Goal: Task Accomplishment & Management: Use online tool/utility

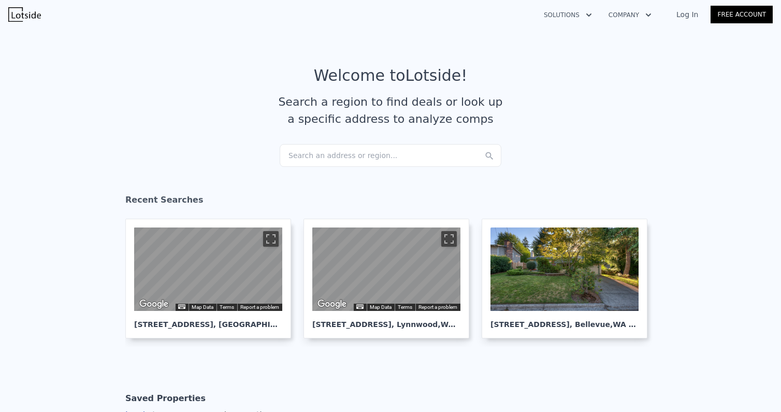
click at [359, 162] on div "Search an address or region..." at bounding box center [391, 155] width 222 height 23
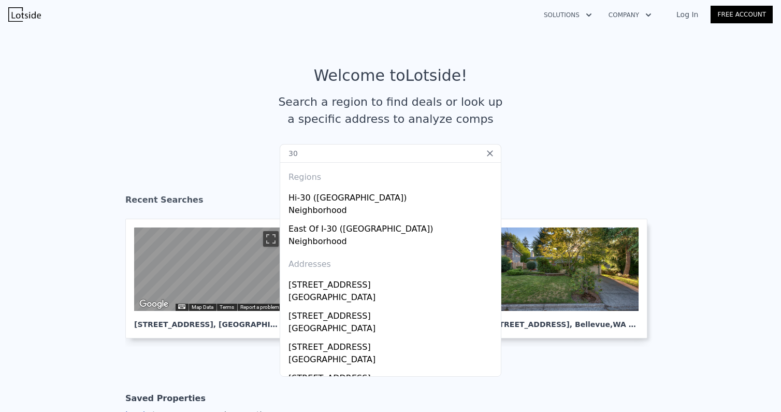
type input "307"
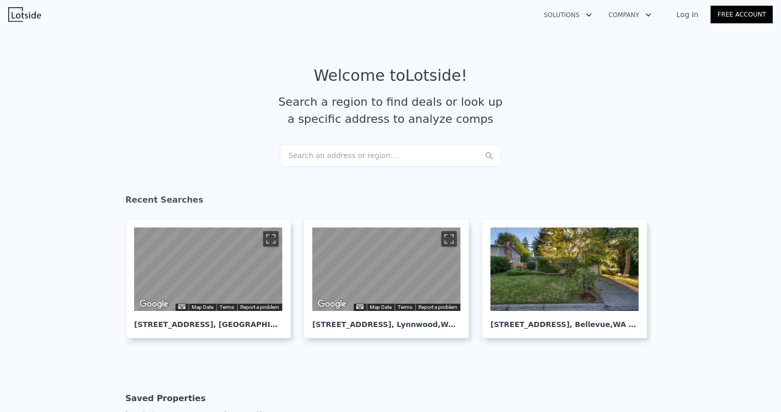
click at [557, 108] on article "Welcome to Lotside ! Search a region to find deals or look up a specific addres…" at bounding box center [390, 105] width 663 height 78
click at [363, 139] on article "Welcome to Lotside ! Search a region to find deals or look up a specific addres…" at bounding box center [390, 105] width 663 height 78
drag, startPoint x: 363, startPoint y: 139, endPoint x: 363, endPoint y: 154, distance: 14.5
click at [363, 154] on div "Search an address or region..." at bounding box center [391, 155] width 222 height 23
click at [698, 169] on section "Welcome to Lotside ! Search a region to find deals or look up a specific addres…" at bounding box center [390, 105] width 781 height 160
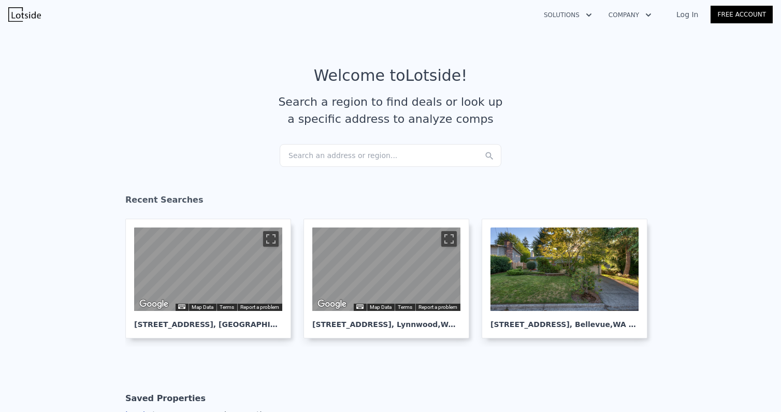
click at [388, 158] on div "Search an address or region..." at bounding box center [391, 155] width 222 height 23
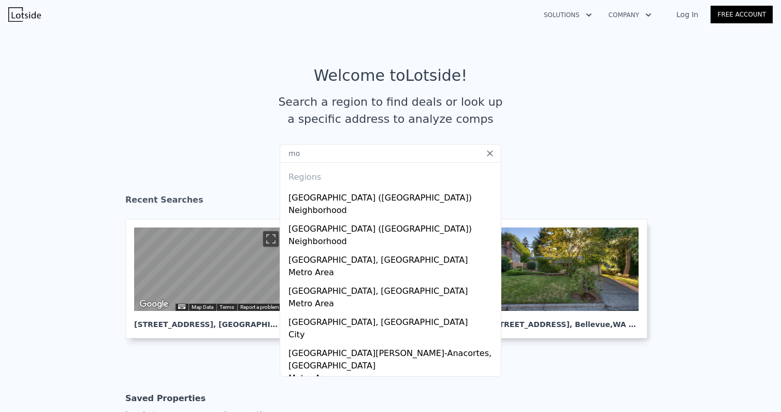
type input "m"
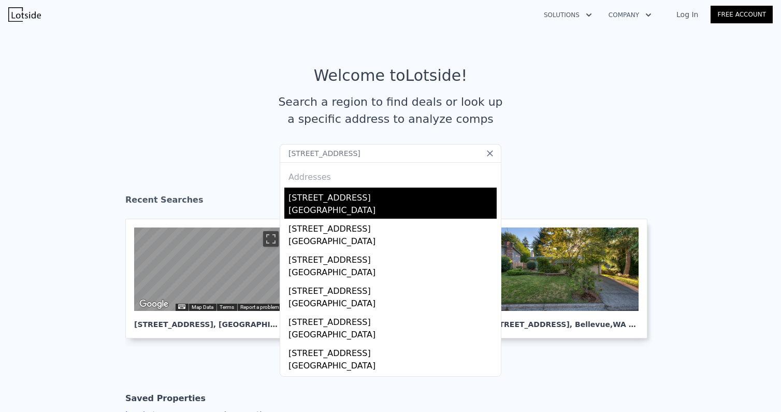
type input "[STREET_ADDRESS]"
click at [355, 203] on div "[STREET_ADDRESS]" at bounding box center [392, 195] width 208 height 17
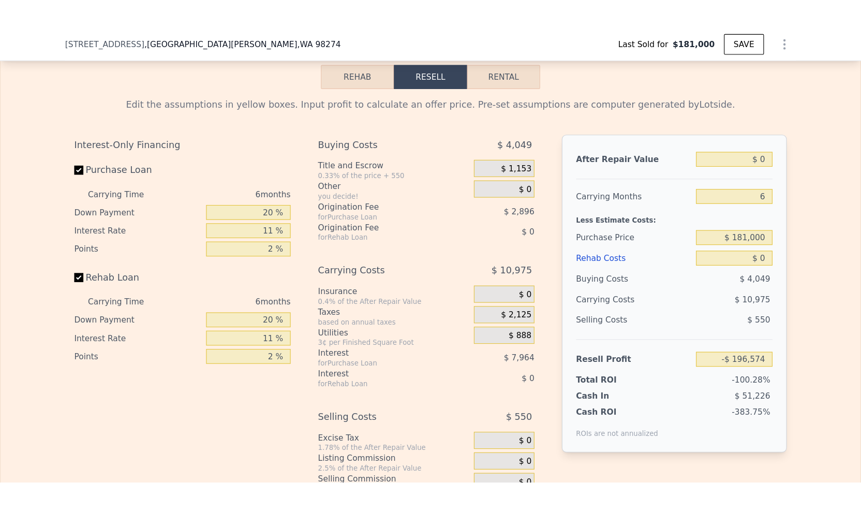
scroll to position [1497, 0]
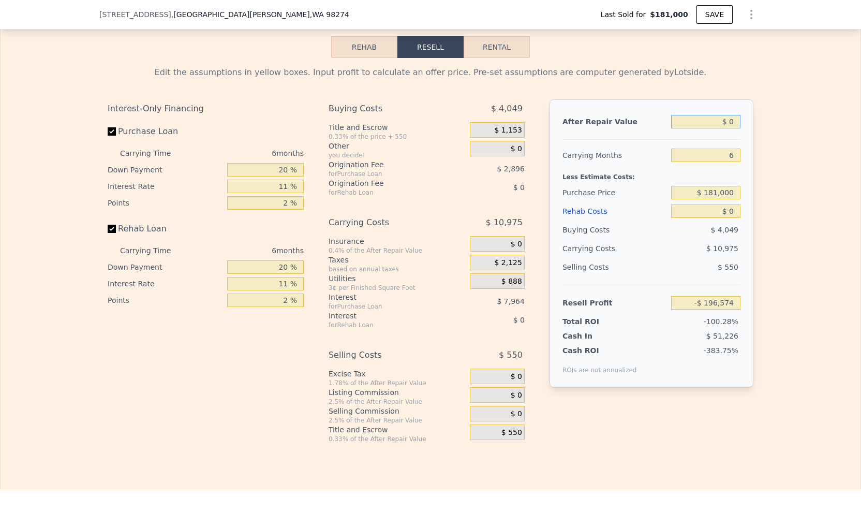
drag, startPoint x: 733, startPoint y: 134, endPoint x: 726, endPoint y: 130, distance: 6.9
click at [726, 128] on input "$ 0" at bounding box center [705, 121] width 69 height 13
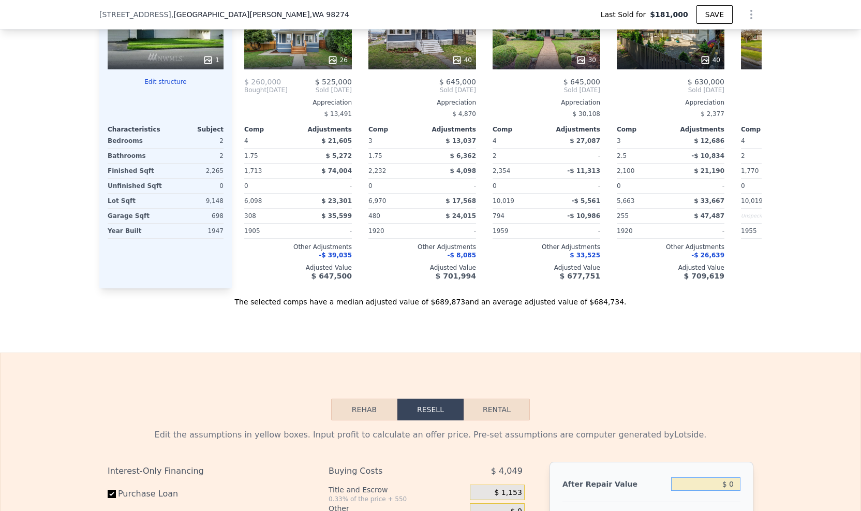
scroll to position [1238, 0]
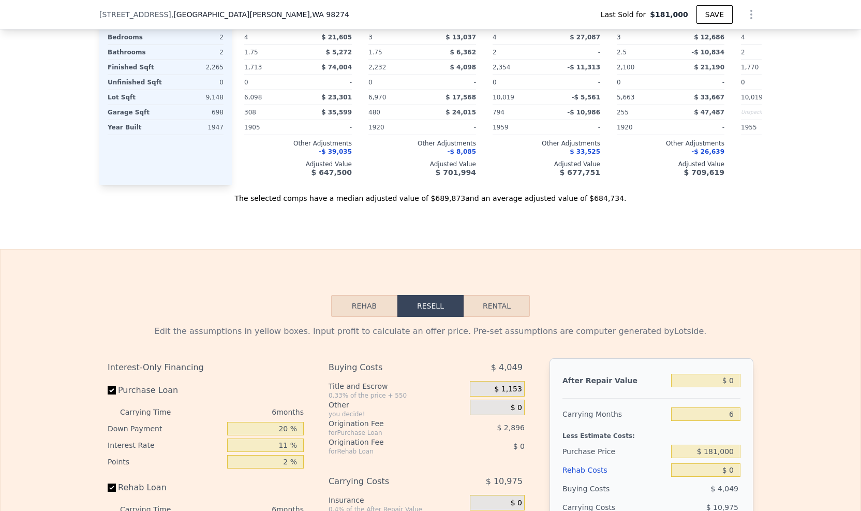
click at [775, 374] on div "Edit the assumptions in yellow boxes. Input profit to calculate an offer price.…" at bounding box center [431, 509] width 860 height 385
click at [644, 399] on div at bounding box center [652, 394] width 178 height 9
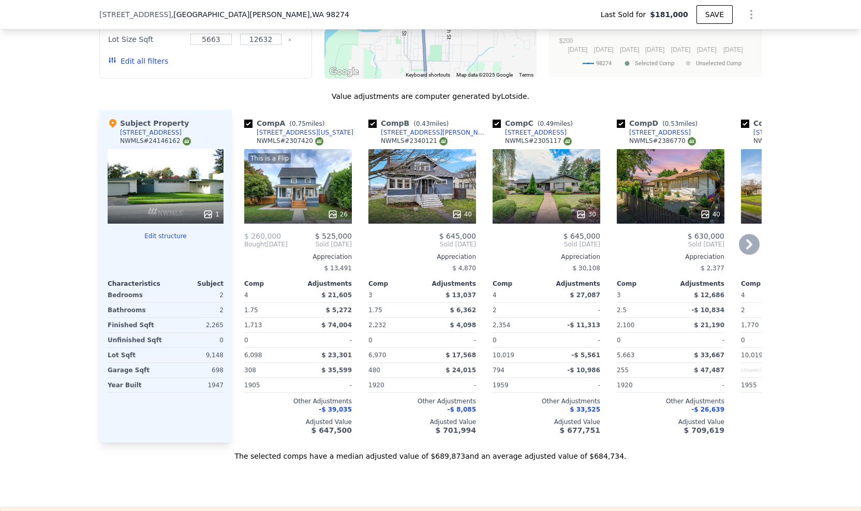
scroll to position [979, 0]
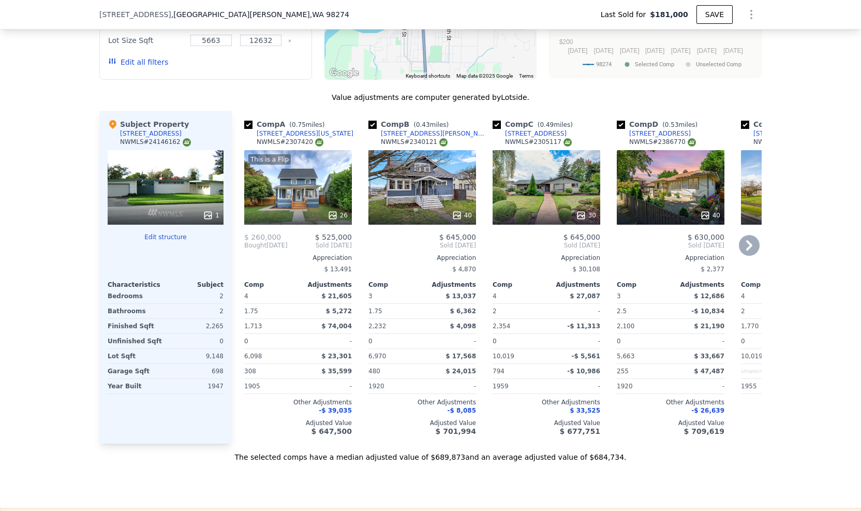
click at [748, 251] on icon at bounding box center [750, 245] width 6 height 10
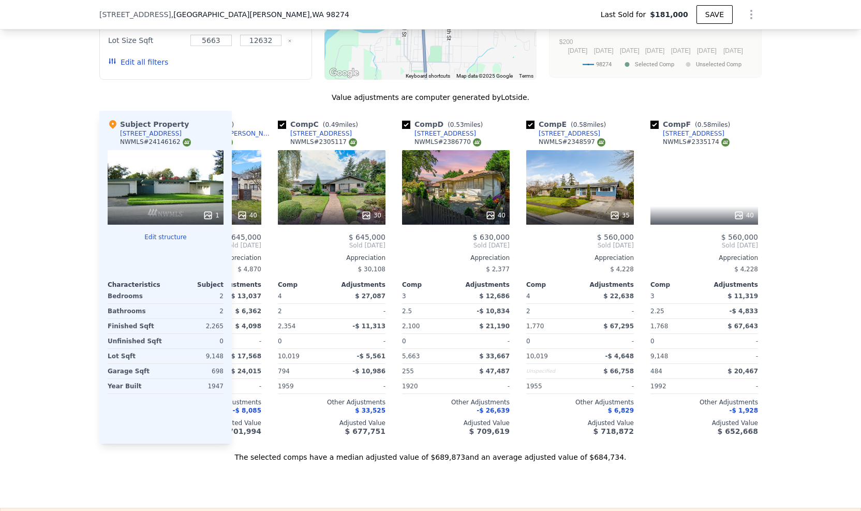
scroll to position [0, 248]
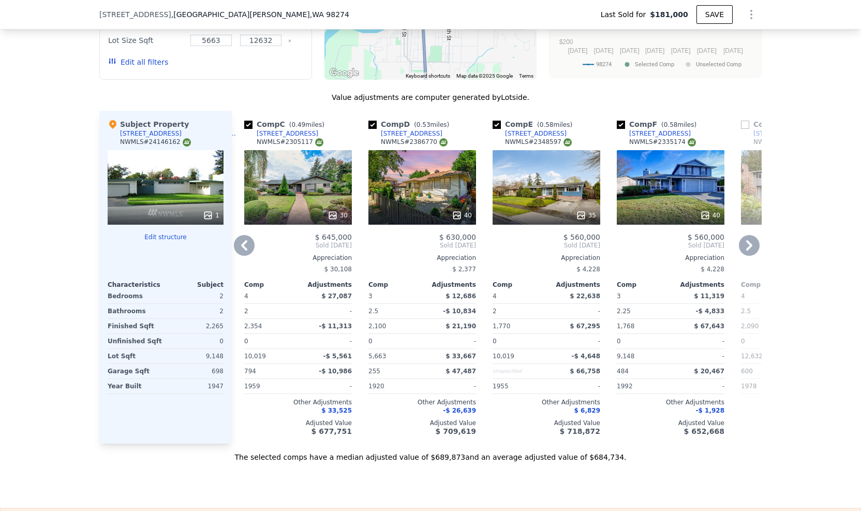
click at [748, 251] on icon at bounding box center [750, 245] width 6 height 10
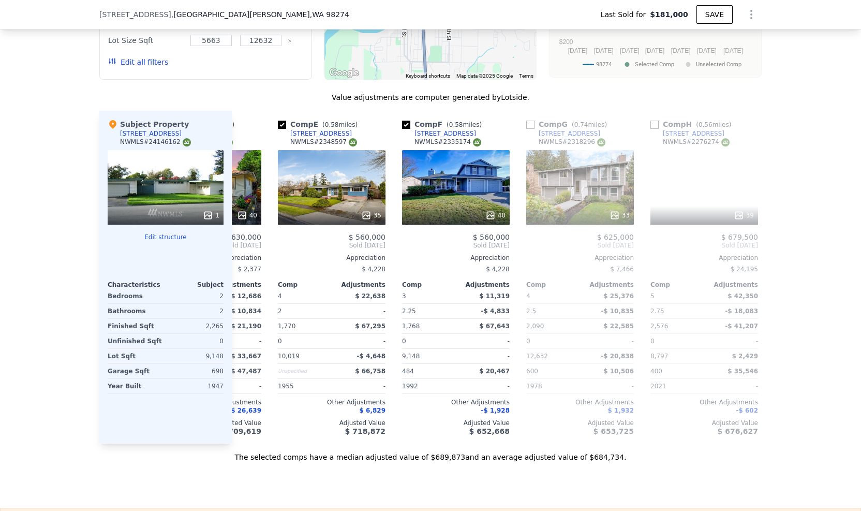
scroll to position [0, 497]
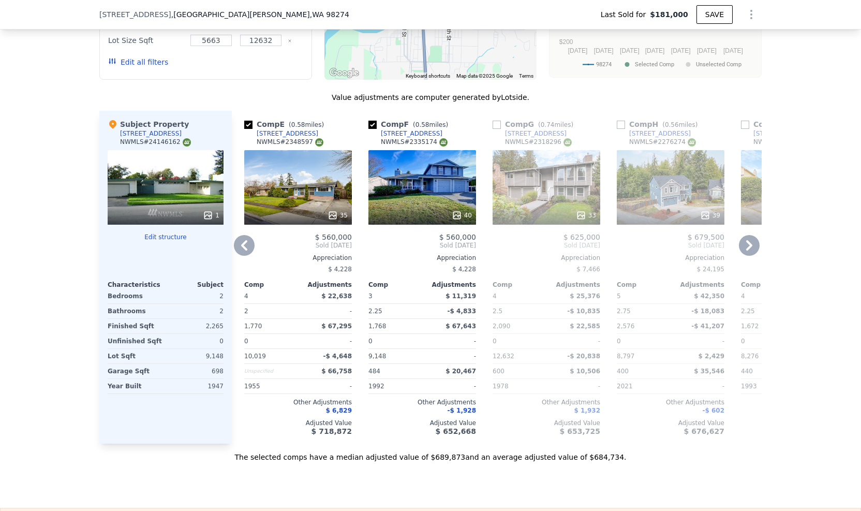
click at [748, 251] on icon at bounding box center [750, 245] width 6 height 10
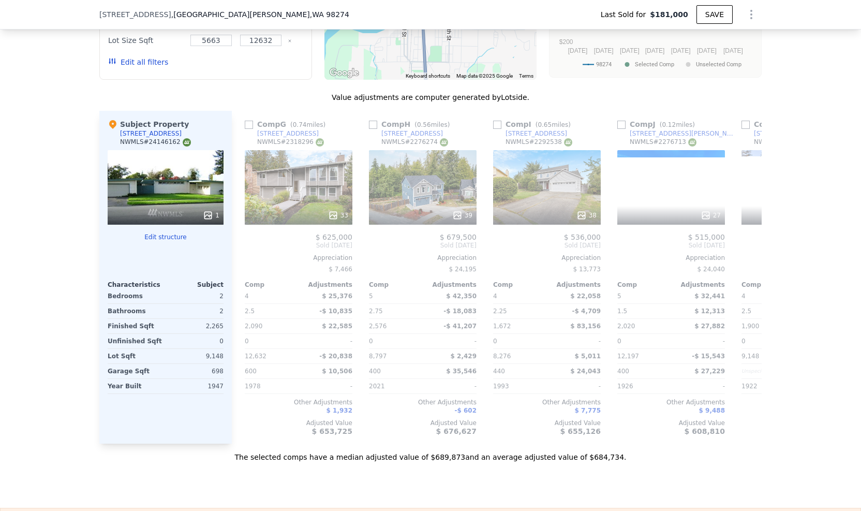
scroll to position [0, 745]
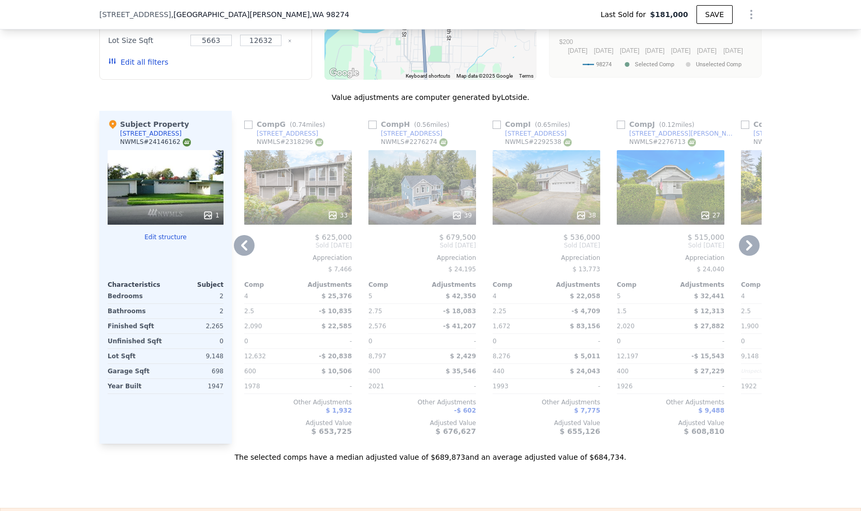
click at [748, 251] on icon at bounding box center [750, 245] width 6 height 10
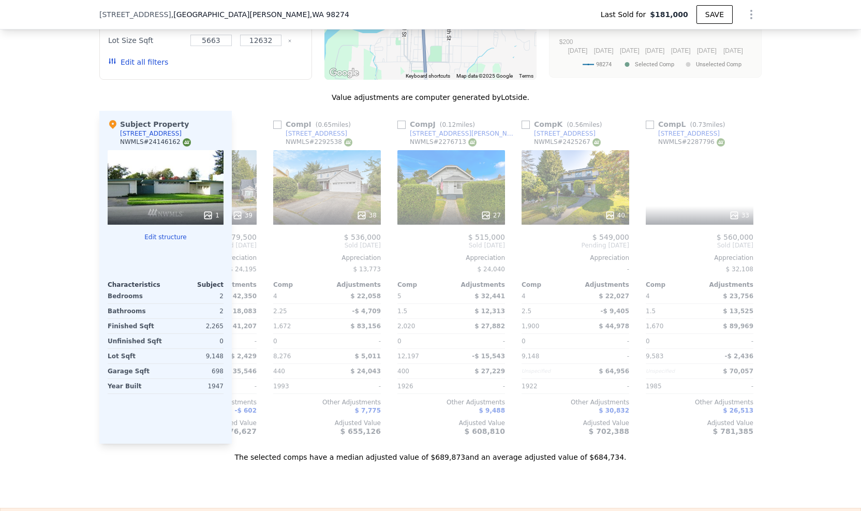
scroll to position [0, 986]
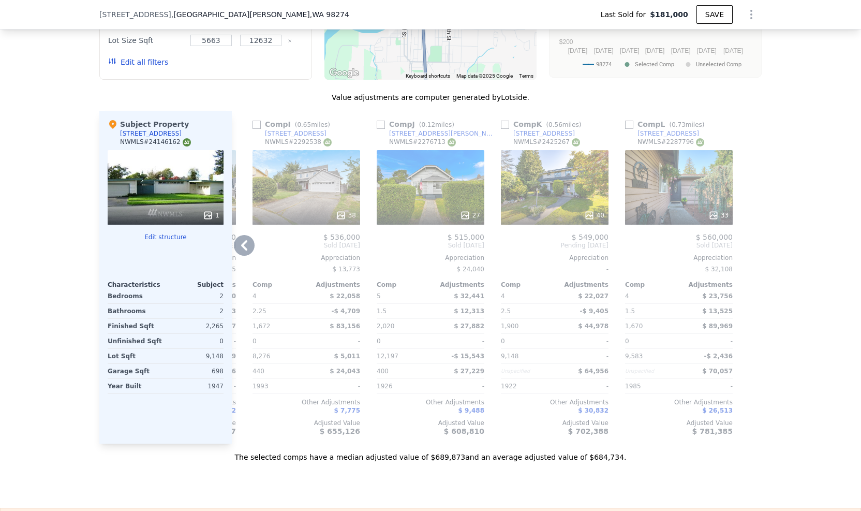
click at [780, 224] on div "We found 12 sales that match your search Listings provided by NWMLS Filters Map…" at bounding box center [430, 166] width 861 height 594
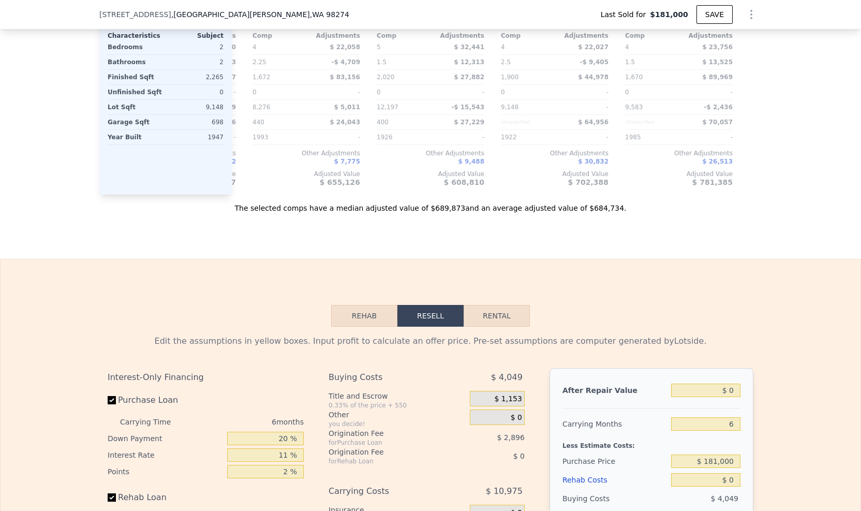
scroll to position [1342, 0]
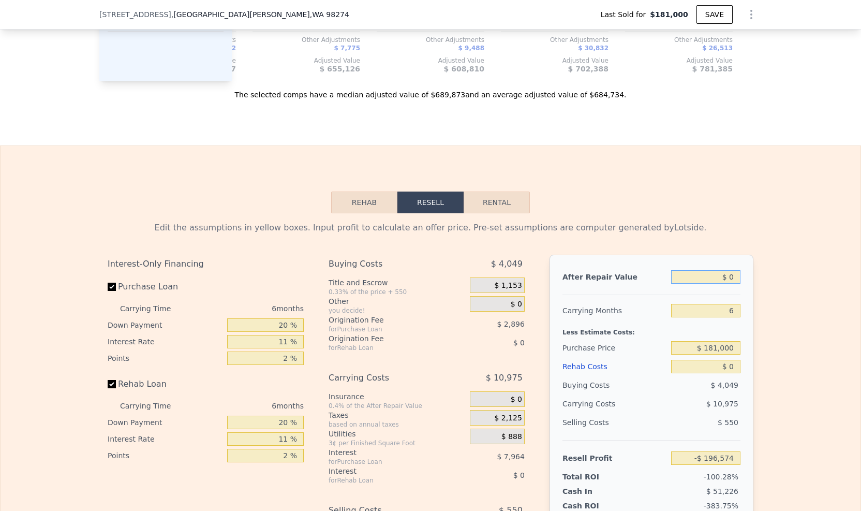
click at [696, 283] on input "$ 0" at bounding box center [705, 276] width 69 height 13
click at [732, 284] on input "$ 0" at bounding box center [705, 276] width 69 height 13
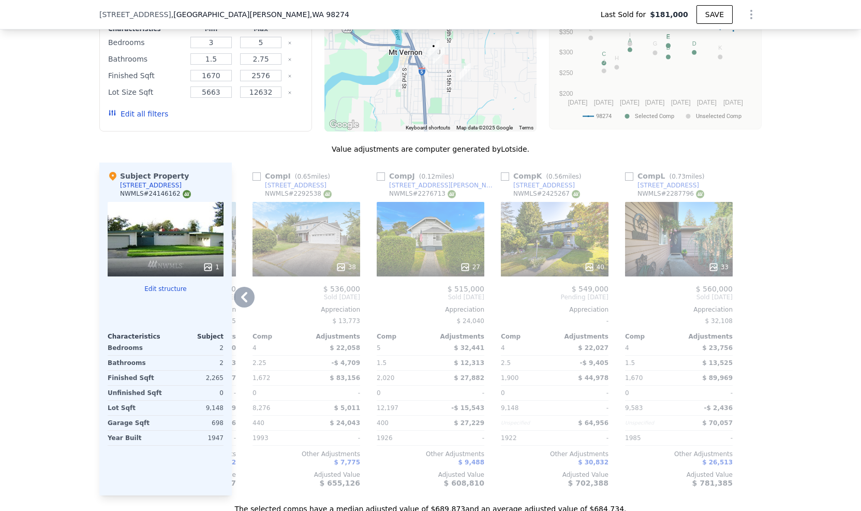
scroll to position [1083, 0]
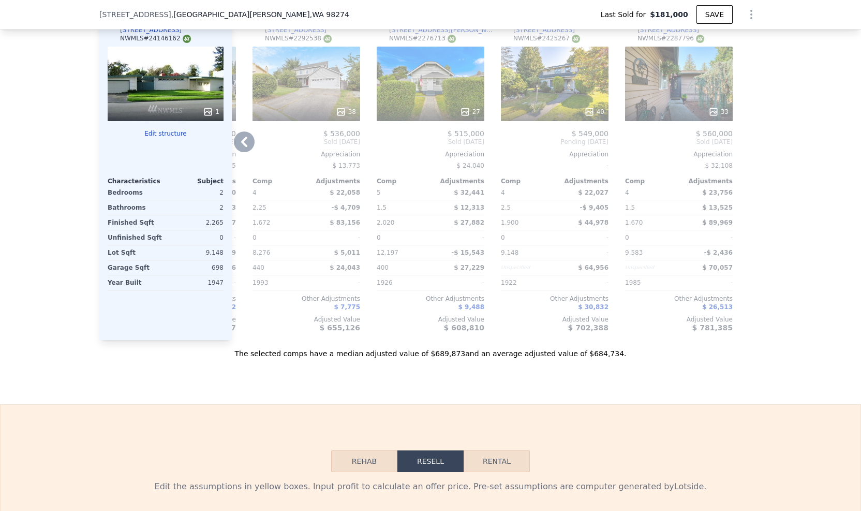
click at [187, 251] on div "9,148" at bounding box center [196, 252] width 56 height 14
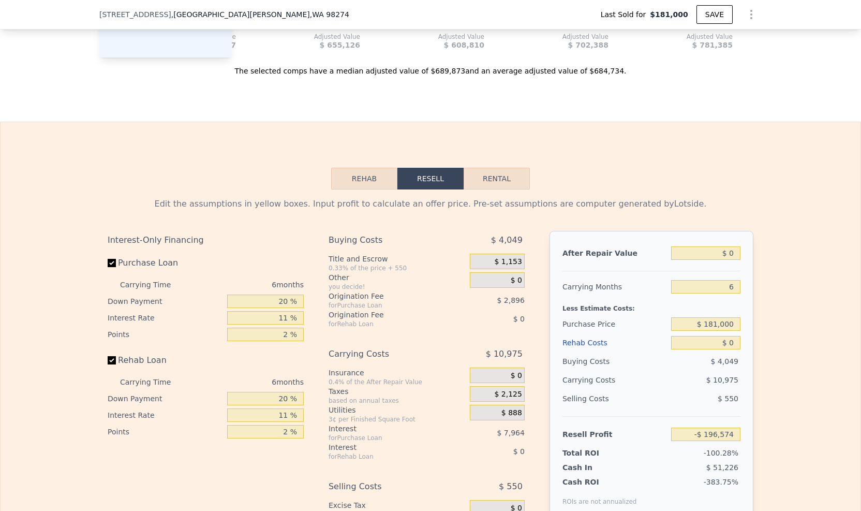
scroll to position [1394, 0]
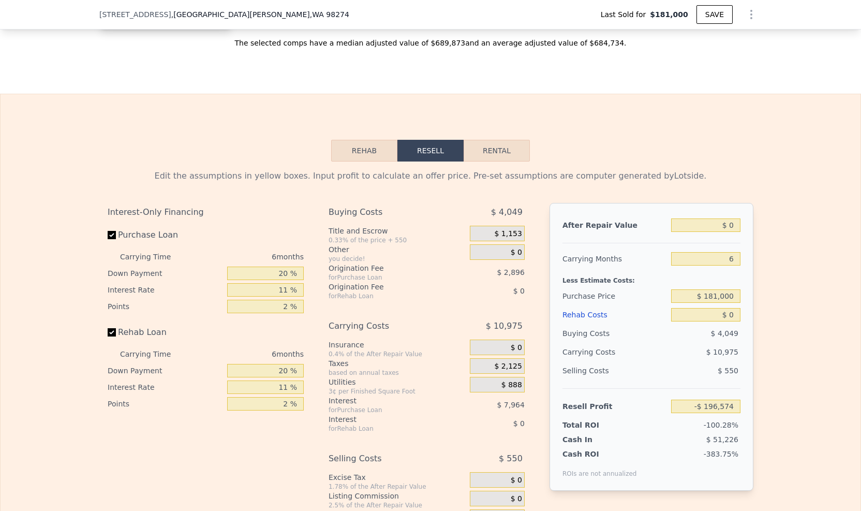
click at [337, 160] on button "Rehab" at bounding box center [364, 151] width 66 height 22
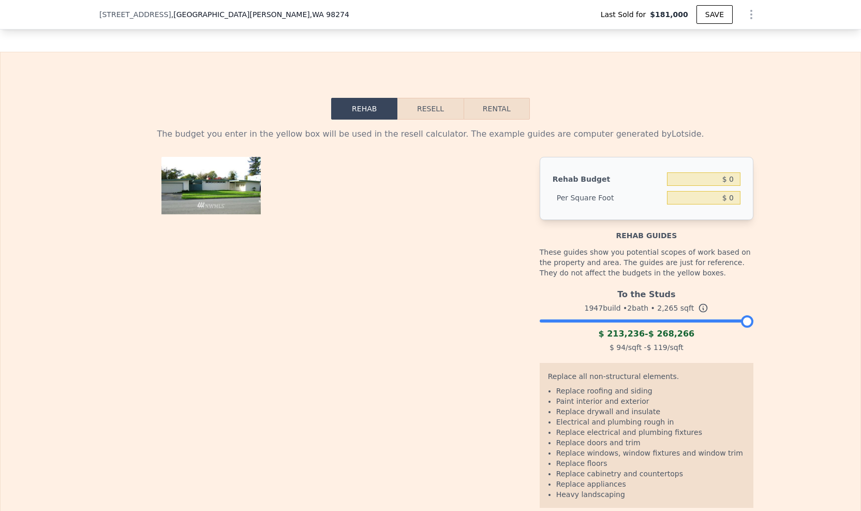
scroll to position [1342, 0]
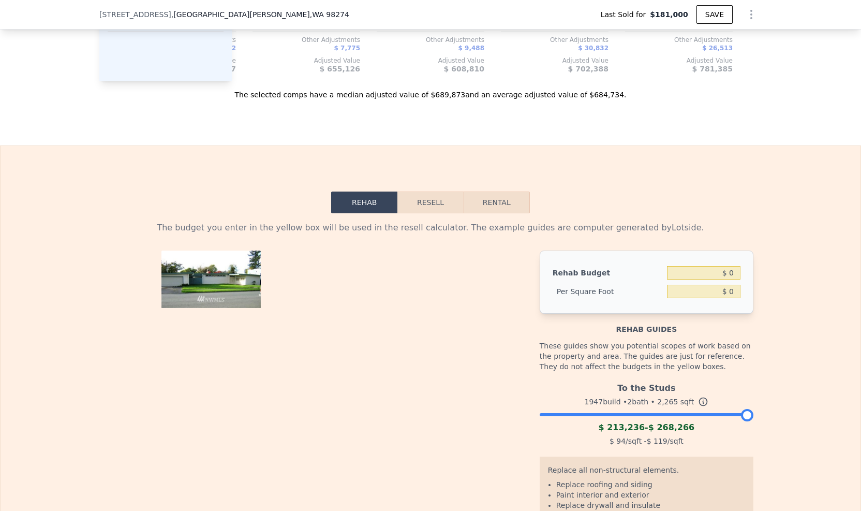
click at [427, 213] on button "Resell" at bounding box center [431, 203] width 66 height 22
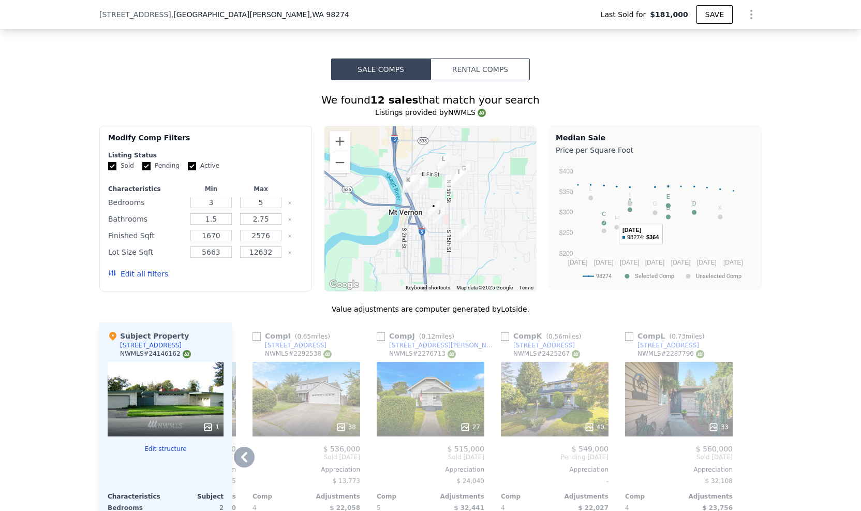
scroll to position [777, 0]
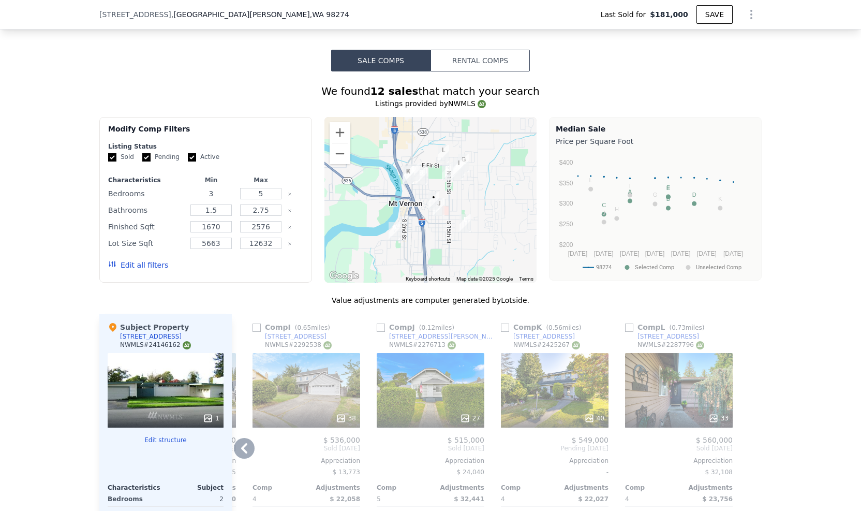
drag, startPoint x: 214, startPoint y: 200, endPoint x: 203, endPoint y: 197, distance: 11.7
click at [203, 197] on input "3" at bounding box center [211, 193] width 41 height 11
type input "7"
drag, startPoint x: 213, startPoint y: 220, endPoint x: 197, endPoint y: 214, distance: 17.5
click at [197, 214] on input "1.5" at bounding box center [211, 209] width 41 height 11
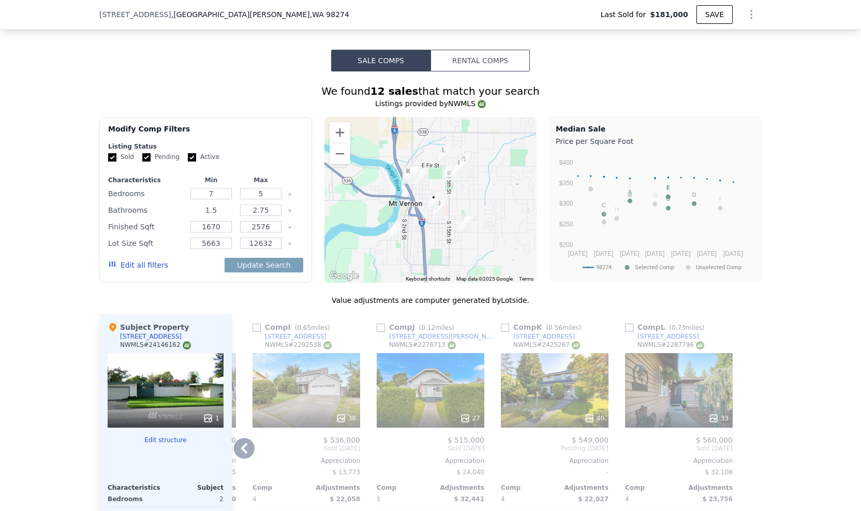
type input "5"
type input "3"
drag, startPoint x: 272, startPoint y: 217, endPoint x: 240, endPoint y: 217, distance: 31.6
click at [240, 216] on input "2.75" at bounding box center [260, 209] width 41 height 11
type input "5"
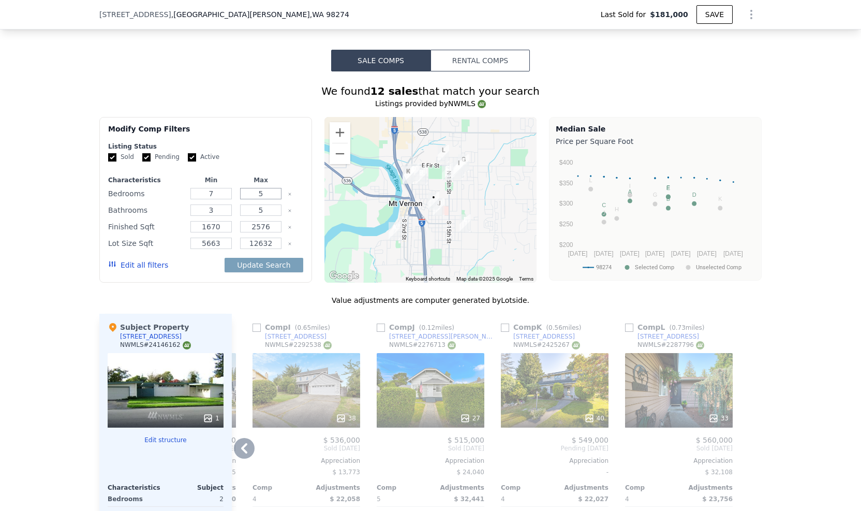
click at [254, 199] on input "5" at bounding box center [260, 193] width 41 height 11
type input "8"
click at [217, 232] on input "1670" at bounding box center [211, 226] width 41 height 11
drag, startPoint x: 220, startPoint y: 234, endPoint x: 193, endPoint y: 231, distance: 27.6
click at [193, 231] on input "1670" at bounding box center [211, 226] width 41 height 11
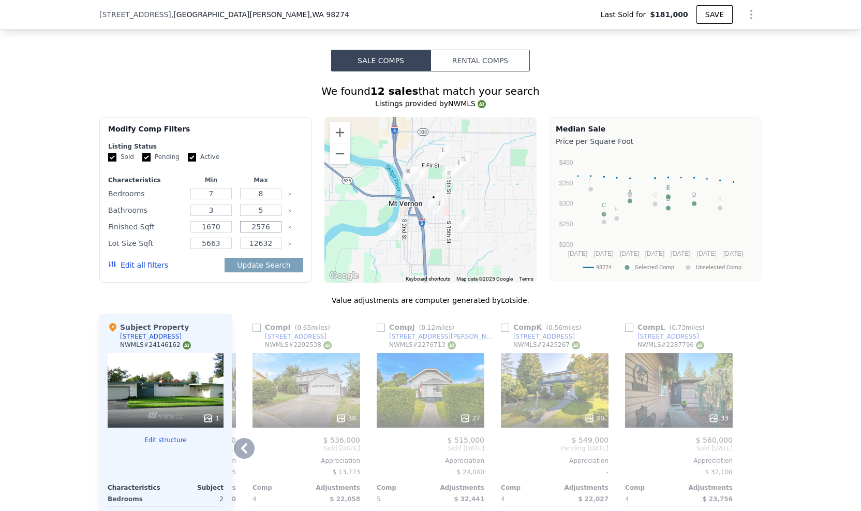
drag, startPoint x: 270, startPoint y: 236, endPoint x: 223, endPoint y: 236, distance: 46.6
click at [223, 234] on div "Finished Sqft 1670 2576" at bounding box center [205, 227] width 195 height 14
drag, startPoint x: 223, startPoint y: 234, endPoint x: 192, endPoint y: 235, distance: 31.1
click at [192, 232] on input "1670" at bounding box center [211, 226] width 41 height 11
paste input "2576"
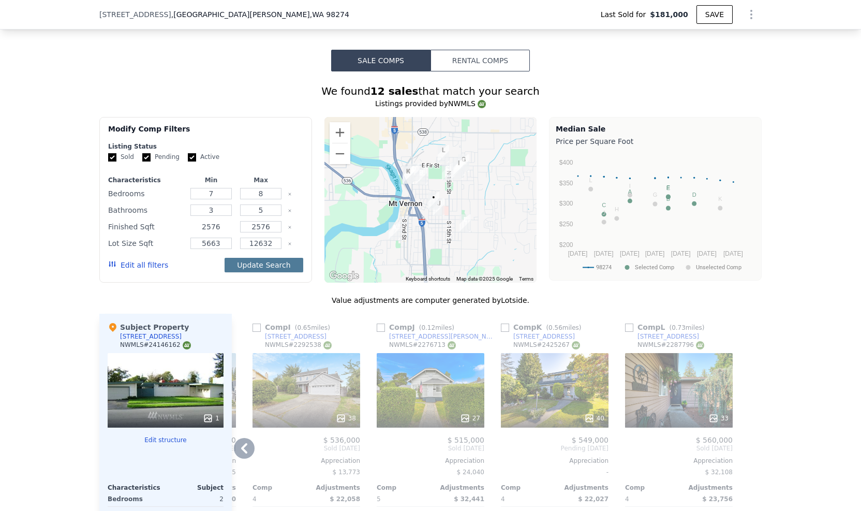
type input "2576"
click at [267, 272] on button "Update Search" at bounding box center [264, 265] width 78 height 14
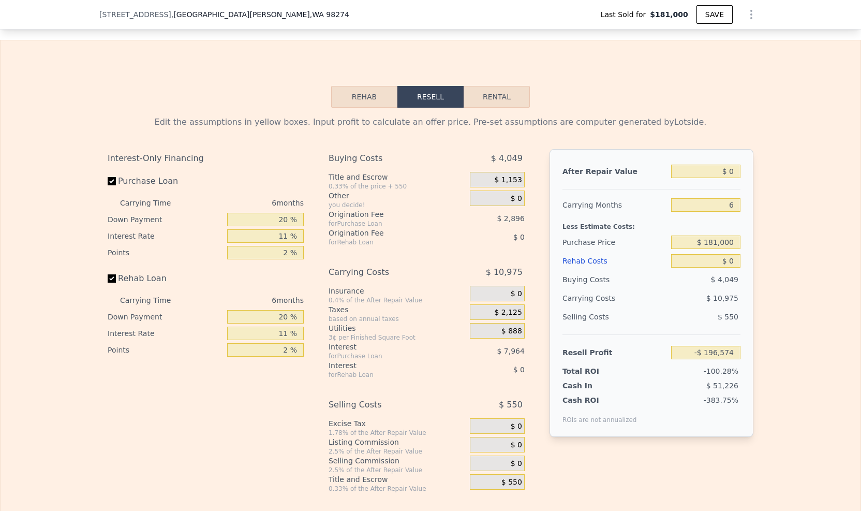
scroll to position [1450, 0]
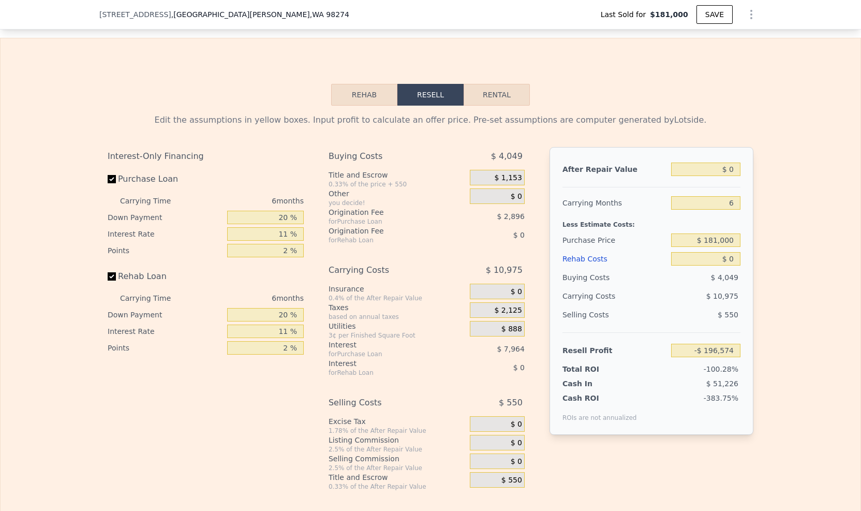
click at [382, 271] on div "Buying Costs $ 4,049 Title and Escrow 0.33% of the price + 550 $ 1,153 Other yo…" at bounding box center [427, 319] width 196 height 344
click at [108, 281] on input "Rehab Loan" at bounding box center [112, 276] width 8 height 8
checkbox input "false"
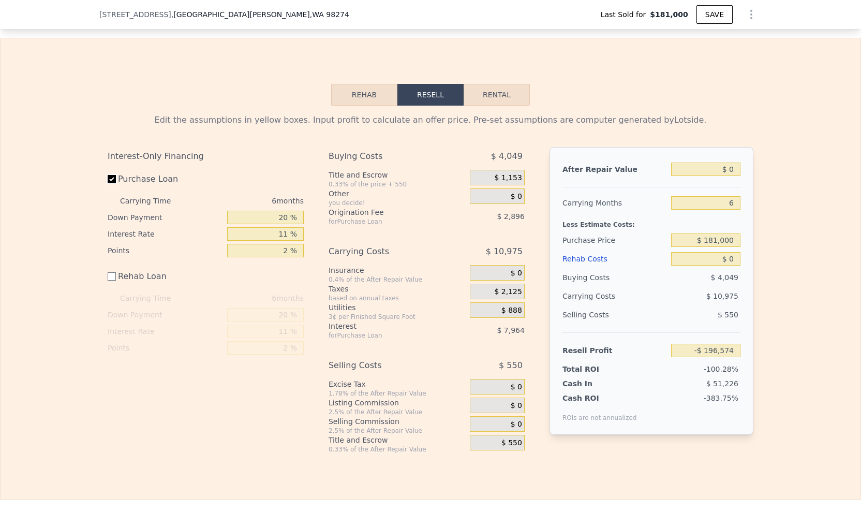
click at [108, 183] on input "Purchase Loan" at bounding box center [112, 179] width 8 height 8
checkbox input "false"
type input "-$ 185,716"
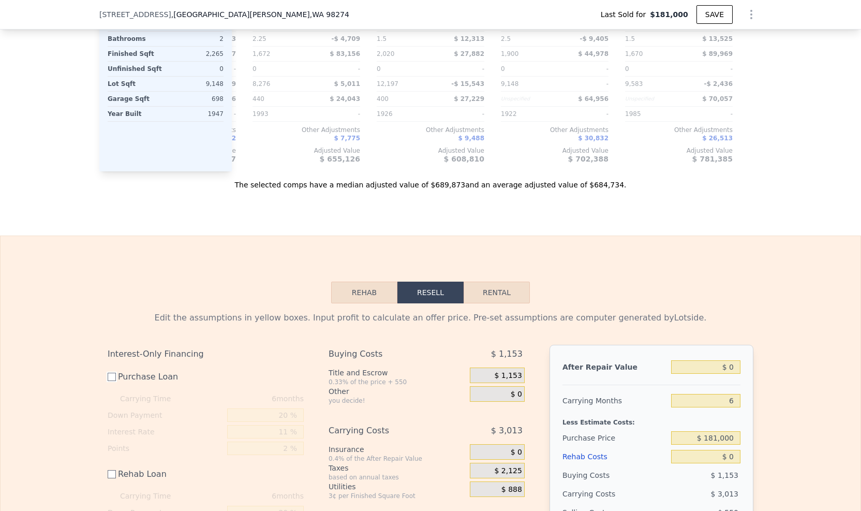
scroll to position [1294, 0]
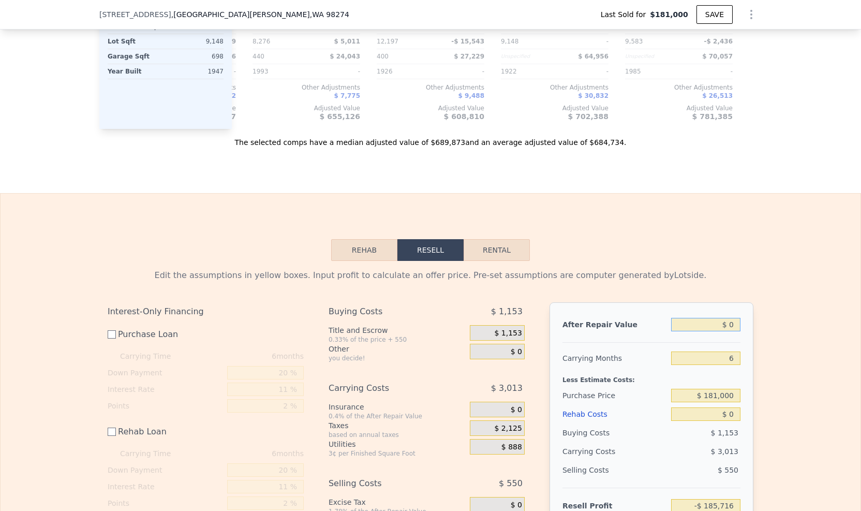
click at [730, 331] on input "$ 0" at bounding box center [705, 324] width 69 height 13
type input "$ 7"
type input "-$ 185,709"
click at [656, 222] on div "Rehab Resell Rental Edit the assumptions in yellow boxes. Input profit to calcu…" at bounding box center [430, 423] width 861 height 460
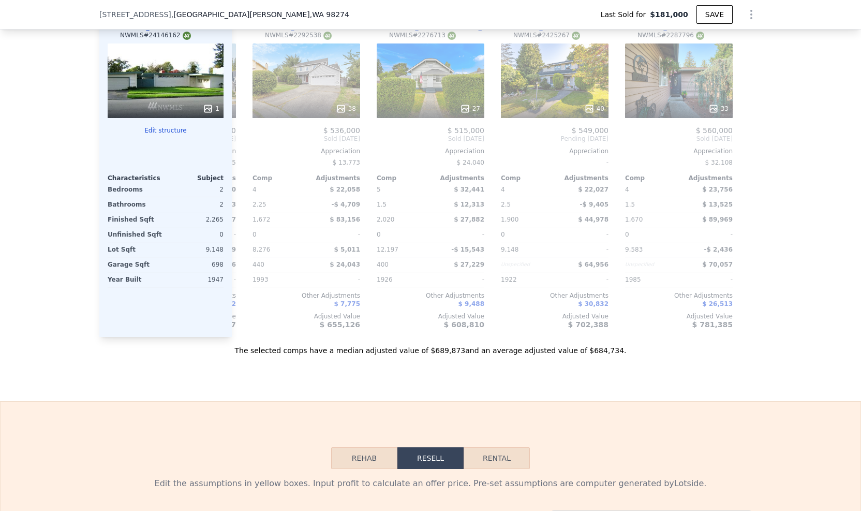
scroll to position [1087, 0]
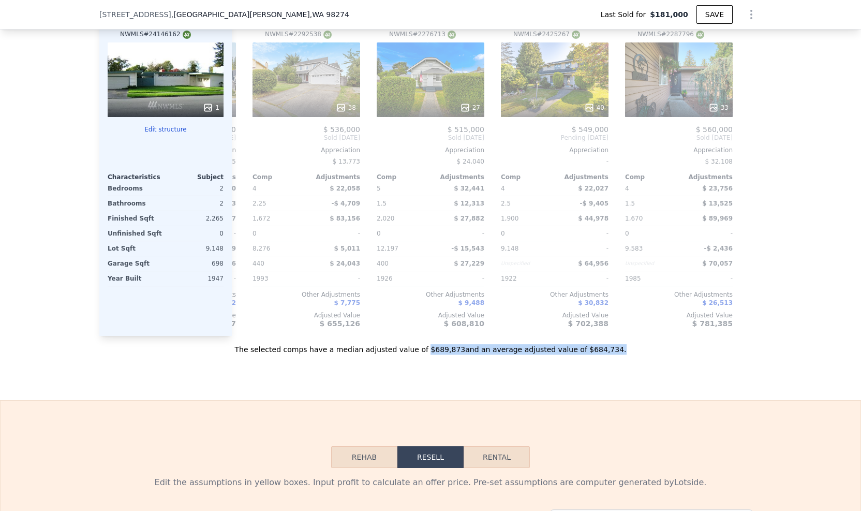
drag, startPoint x: 427, startPoint y: 362, endPoint x: 617, endPoint y: 362, distance: 190.5
click at [617, 355] on div "The selected comps have a median adjusted value of $689,873 and an average adju…" at bounding box center [430, 345] width 663 height 19
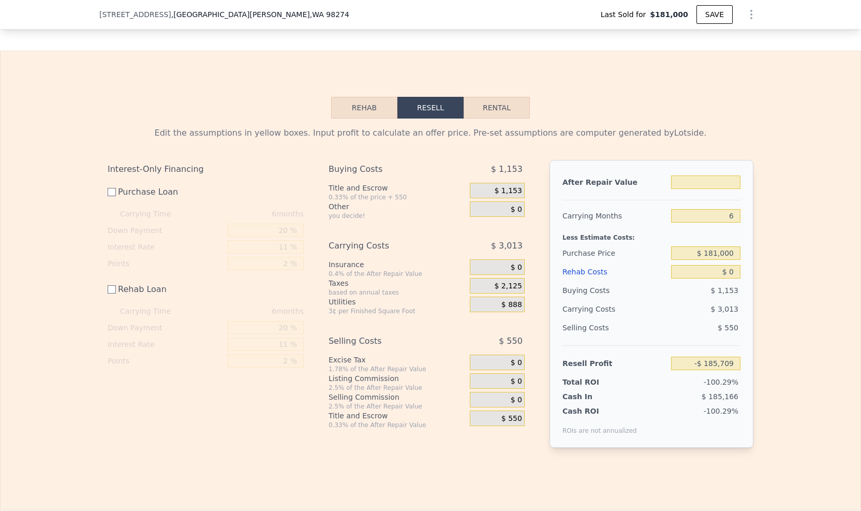
scroll to position [1450, 0]
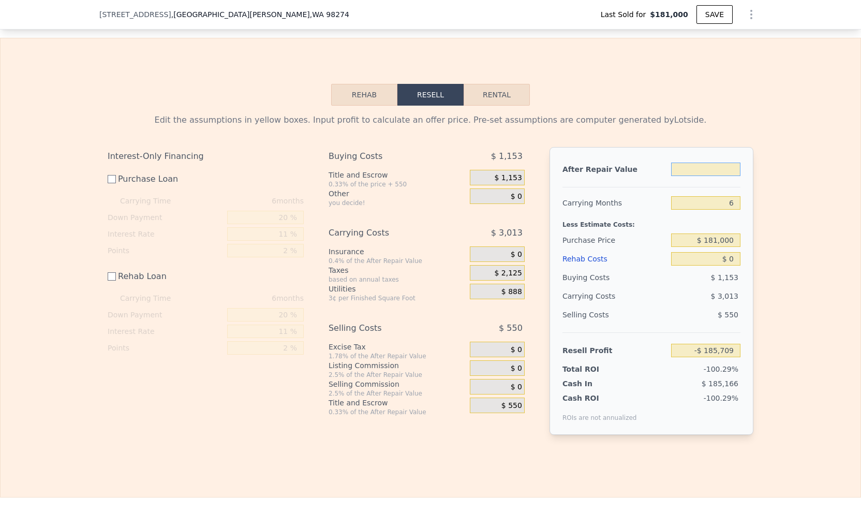
click at [722, 176] on input "text" at bounding box center [705, 169] width 69 height 13
type input "$ 9"
type input "-$ 185,707"
type input "$ 90"
type input "-$ 185,632"
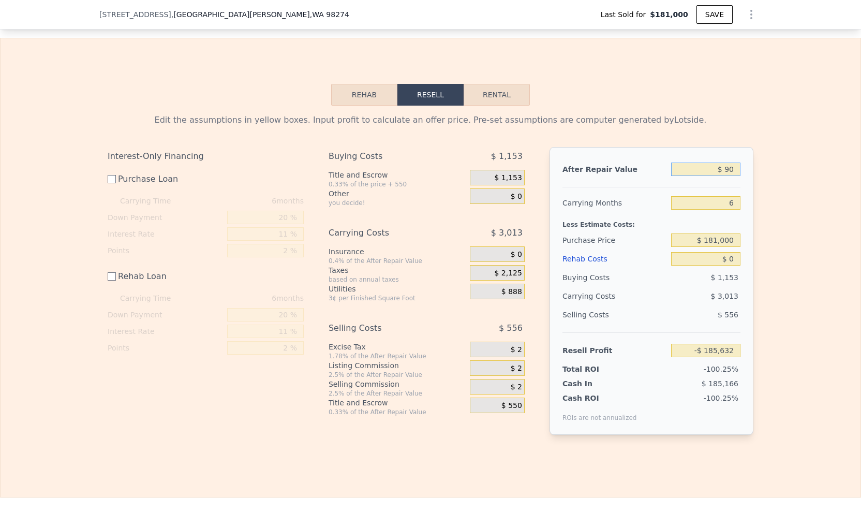
type input "$ 900"
type input "-$ 184,883"
type input "$ 9,000"
type input "-$ 177,374"
type input "$ 90,000"
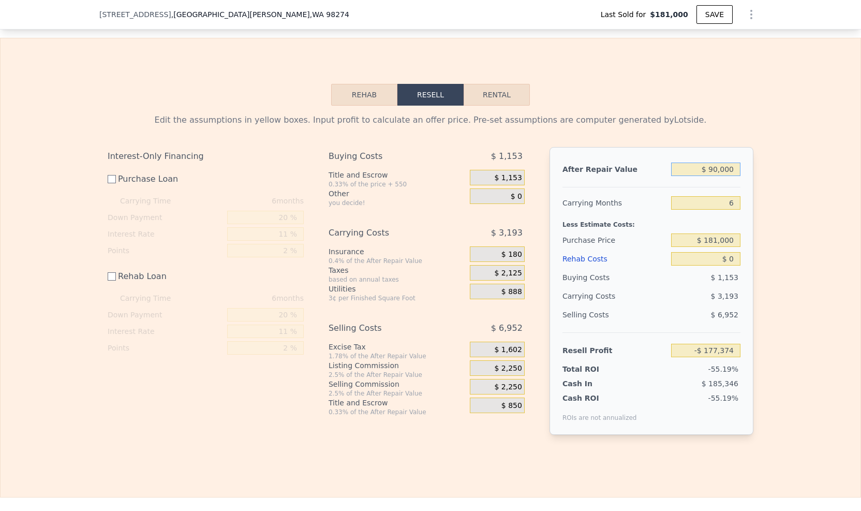
type input "-$ 102,298"
type input "$ 900,000"
type input "$ 648,467"
type input "$ 900,000"
click at [729, 210] on input "6" at bounding box center [705, 202] width 69 height 13
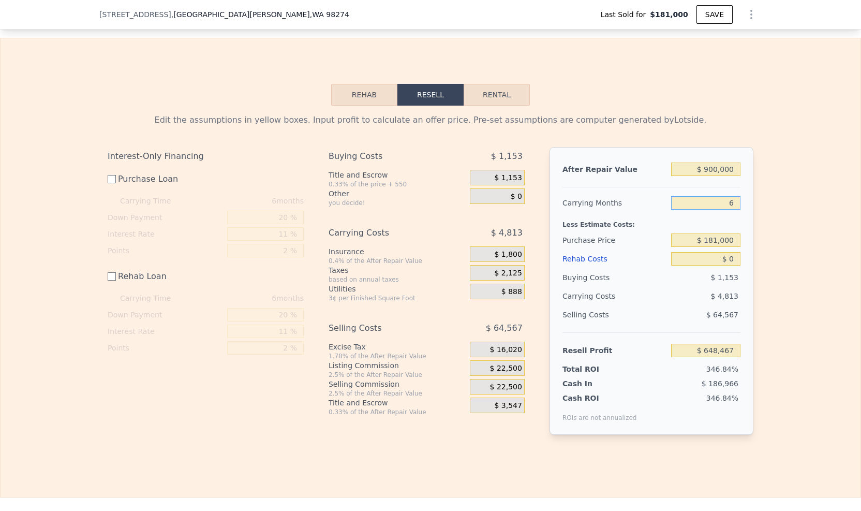
drag, startPoint x: 729, startPoint y: 215, endPoint x: 720, endPoint y: 215, distance: 8.8
click at [720, 210] on input "6" at bounding box center [705, 202] width 69 height 13
type input "8"
type input "$ 646,863"
type input "8"
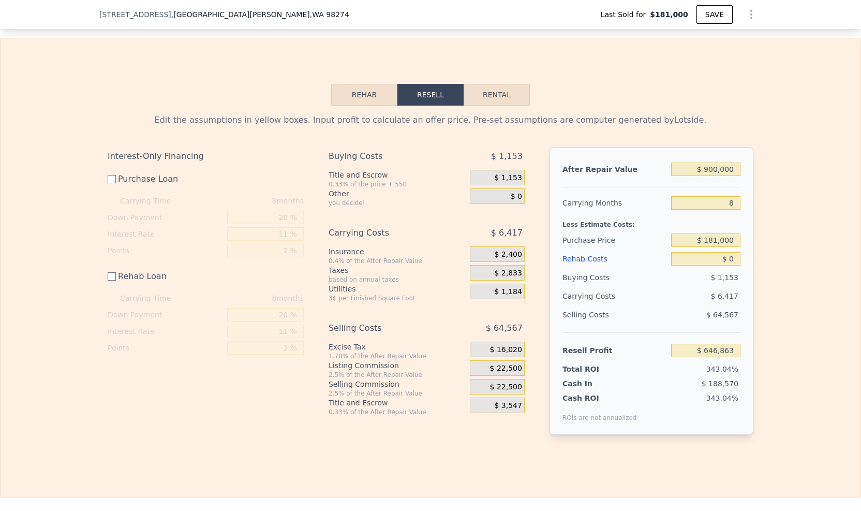
click at [745, 258] on div "After Repair Value $ 900,000 Carrying Months 8 Less Estimate Costs: Purchase Pr…" at bounding box center [652, 291] width 204 height 288
drag, startPoint x: 716, startPoint y: 253, endPoint x: 706, endPoint y: 252, distance: 10.5
click at [706, 247] on input "$ 181,000" at bounding box center [705, 239] width 69 height 13
type input "$ 400,000"
click at [780, 242] on div "Edit the assumptions in yellow boxes. Input profit to calculate an offer price.…" at bounding box center [431, 279] width 860 height 346
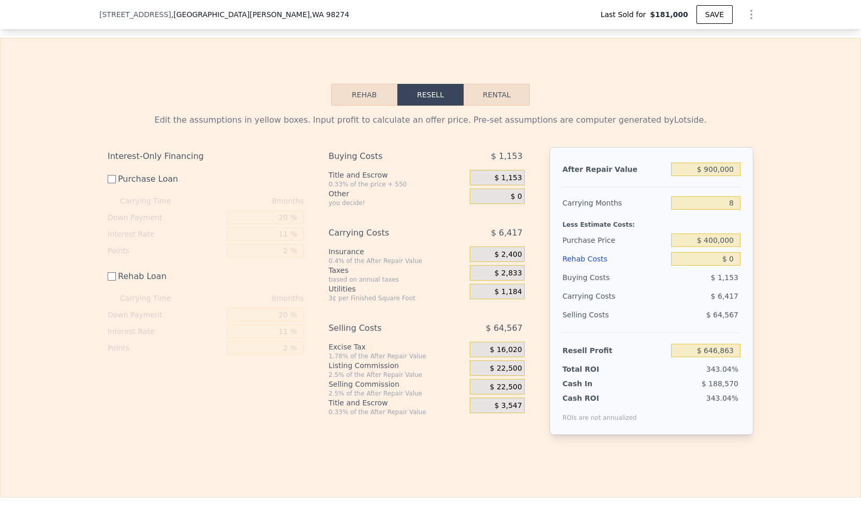
type input "$ 427,134"
drag, startPoint x: 724, startPoint y: 275, endPoint x: 733, endPoint y: 273, distance: 8.5
click at [733, 266] on input "$ 0" at bounding box center [705, 258] width 69 height 13
type input "$ 80"
type input "$ 427,054"
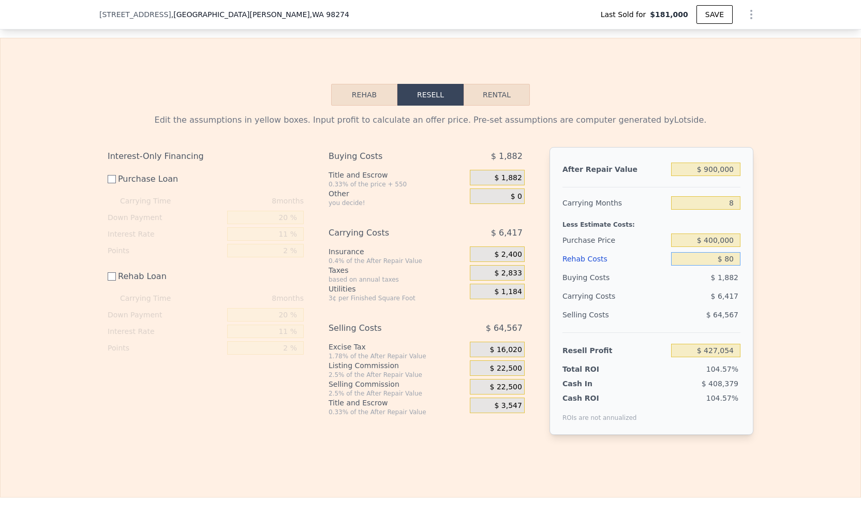
type input "$ 800"
type input "$ 426,334"
type input "$ 80"
type input "$ 427,054"
type input "$ 0"
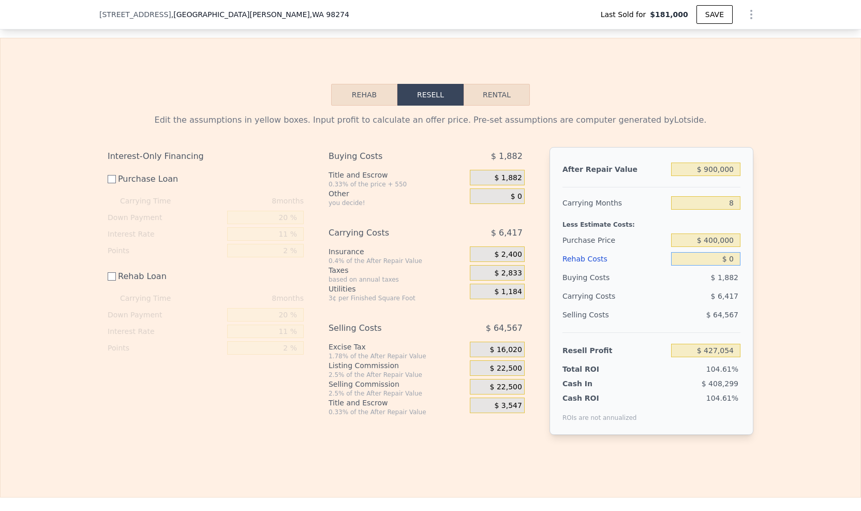
type input "$ 427,134"
type input "$ 10"
type input "$ 427,124"
type input "$ 170"
type input "$ 426,964"
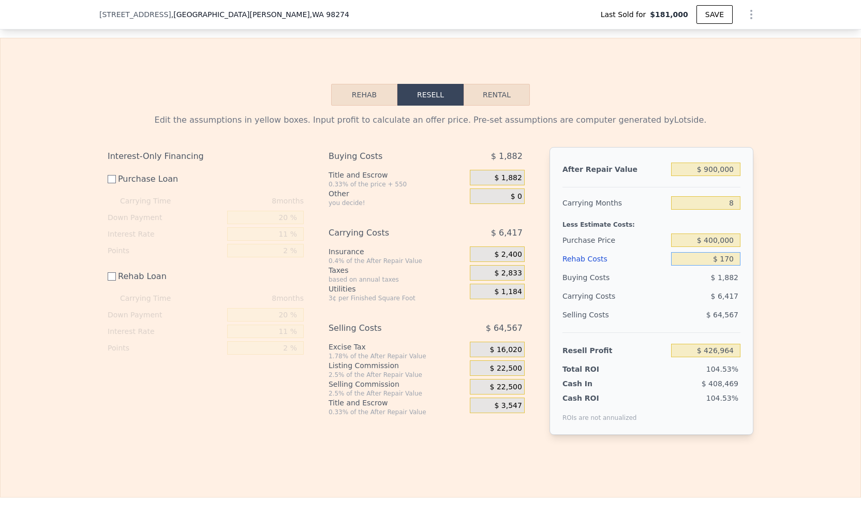
type input "$ 1,700"
type input "$ 425,434"
type input "$ 17,000"
type input "$ 410,134"
type input "$ 170,000"
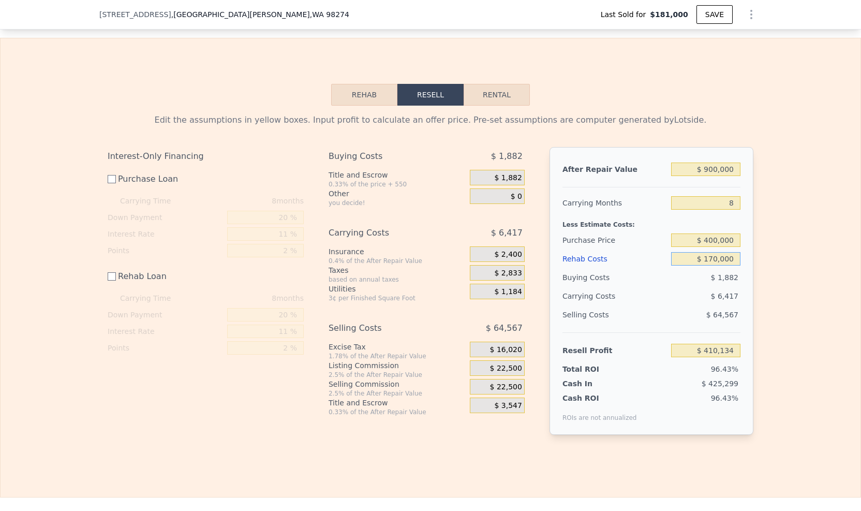
type input "$ 257,134"
type input "$ 170,000"
click at [780, 411] on div "Edit the assumptions in yellow boxes. Input profit to calculate an offer price.…" at bounding box center [431, 279] width 860 height 346
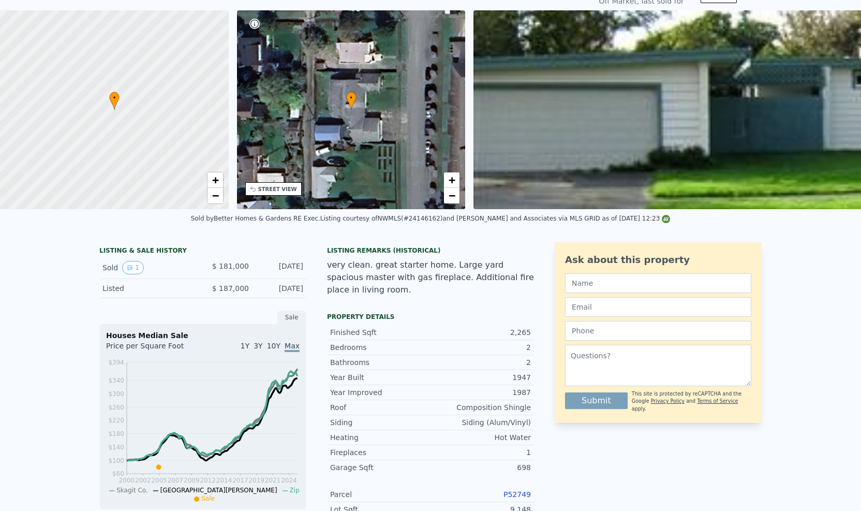
scroll to position [4, 0]
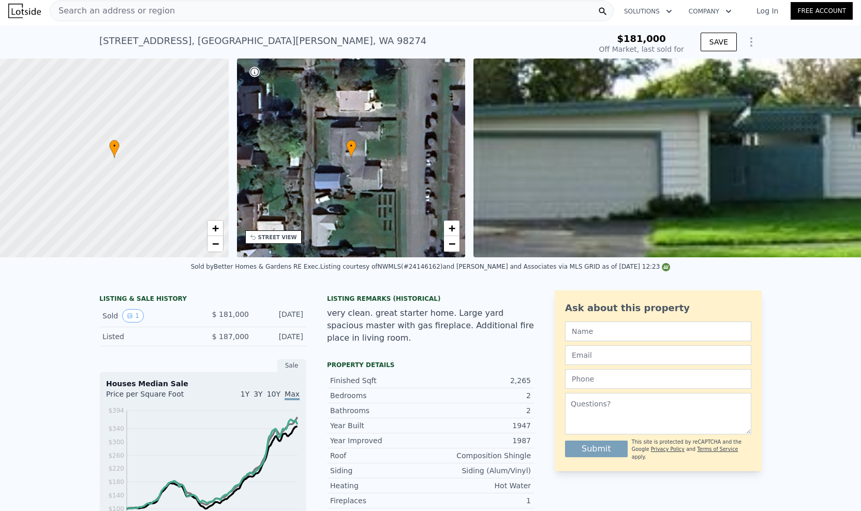
click at [384, 167] on div "• + −" at bounding box center [351, 157] width 229 height 199
